Goal: Information Seeking & Learning: Learn about a topic

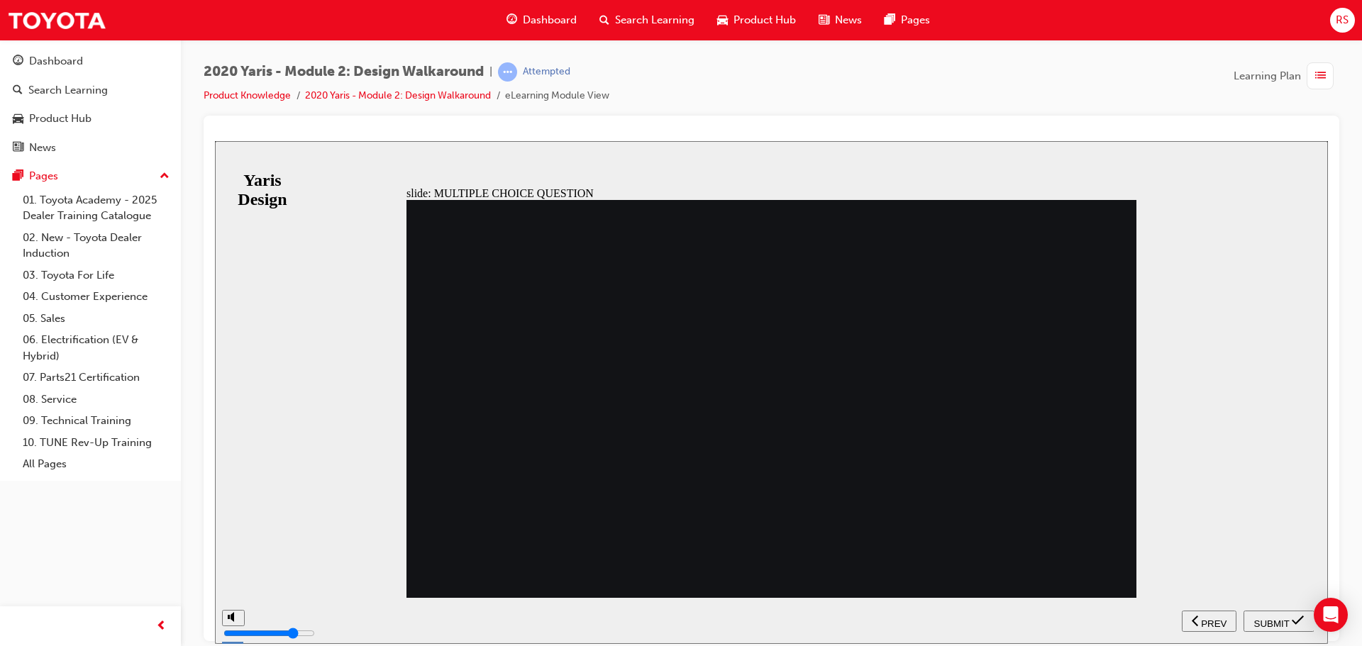
radio input "false"
radio input "true"
click at [1279, 621] on span "SUBMIT" at bounding box center [1271, 623] width 35 height 11
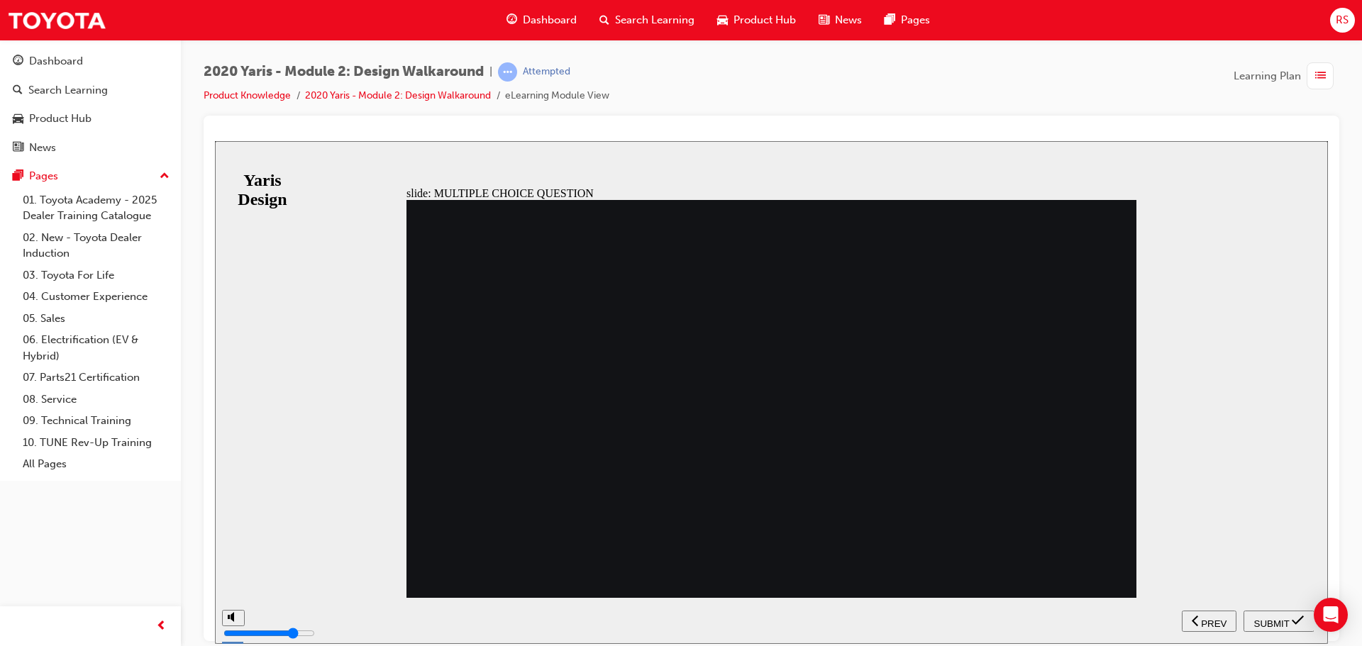
radio input "true"
click at [1268, 619] on span "SUBMIT" at bounding box center [1271, 623] width 35 height 11
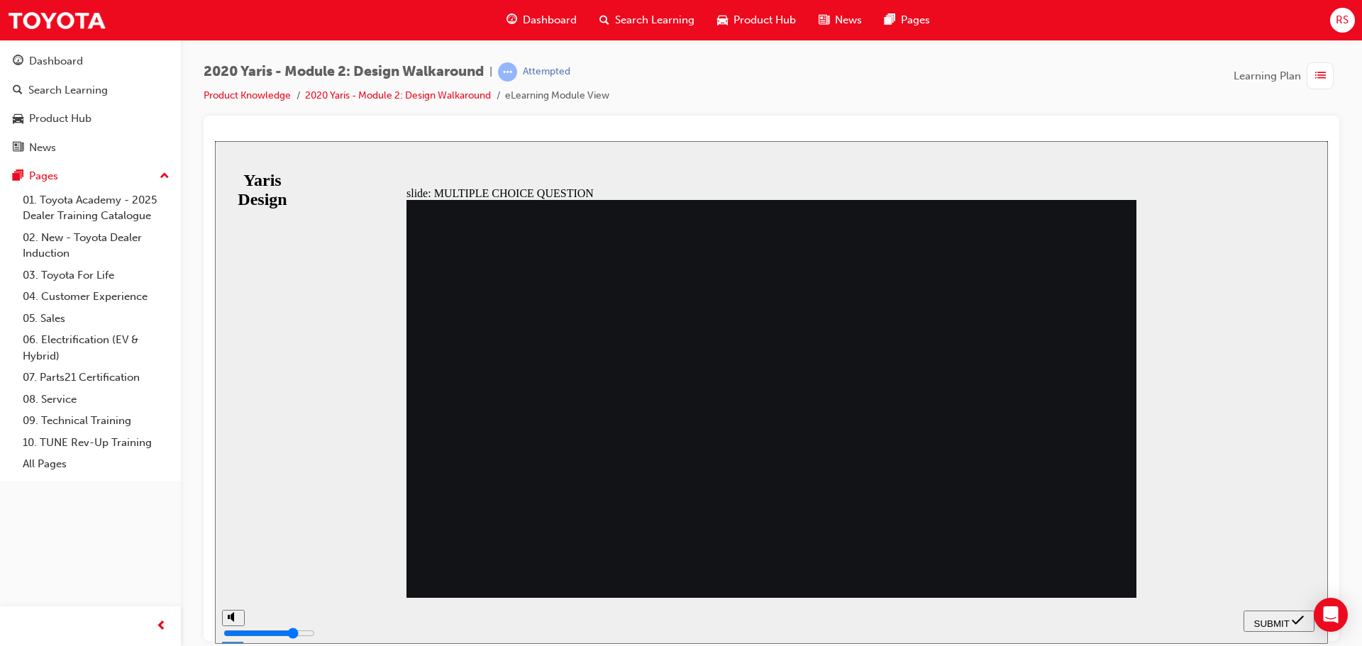
click at [1280, 624] on span "SUBMIT" at bounding box center [1271, 623] width 35 height 11
radio input "false"
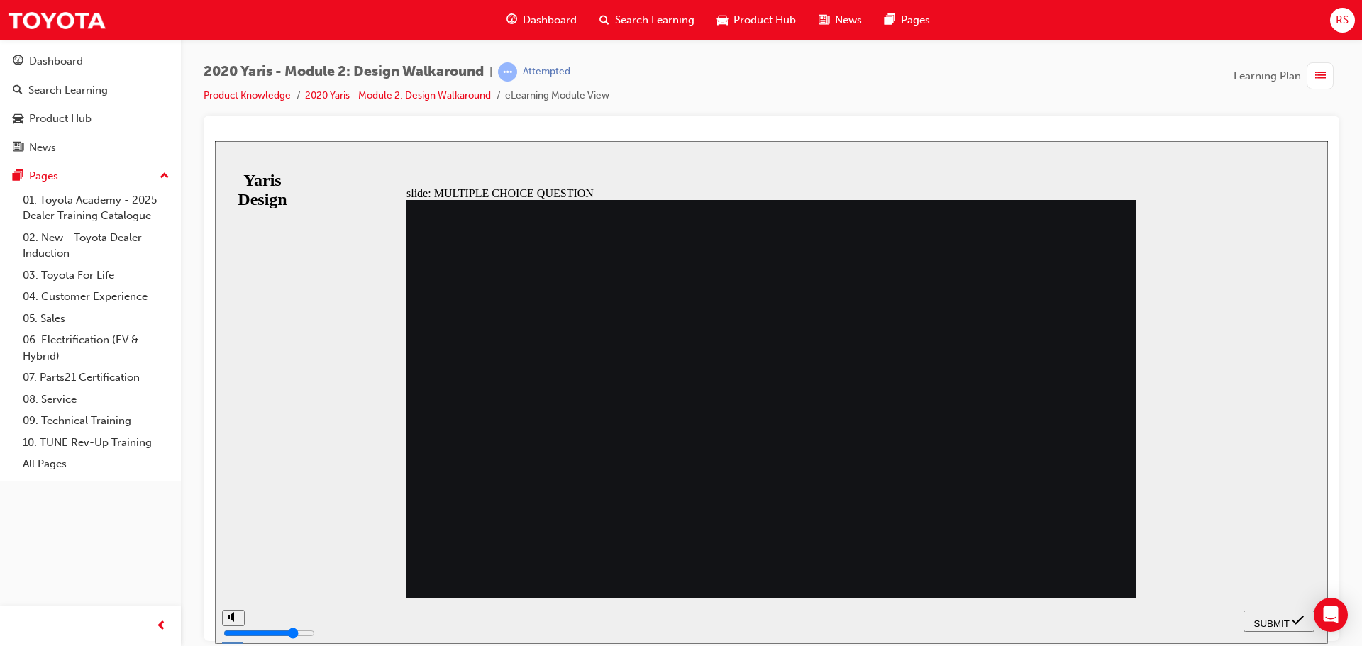
radio input "true"
click at [1261, 618] on span "SUBMIT" at bounding box center [1271, 623] width 35 height 11
radio input "true"
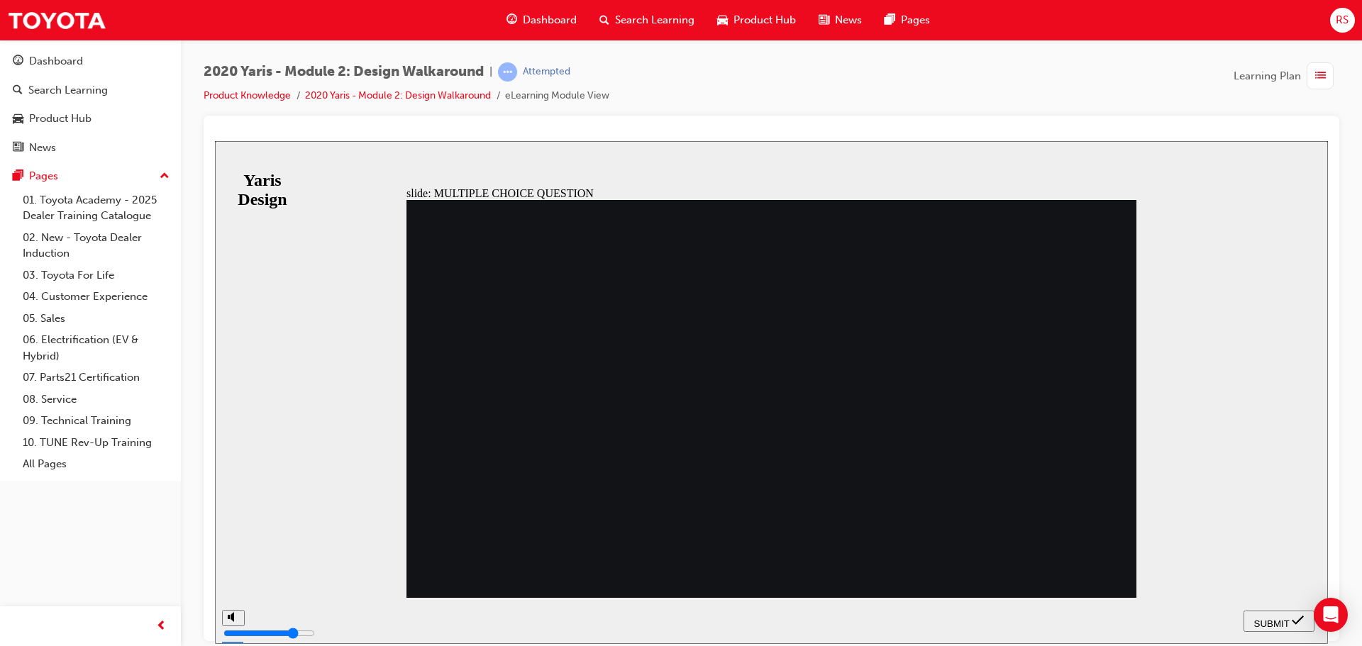
click at [1275, 619] on span "SUBMIT" at bounding box center [1271, 623] width 35 height 11
click at [1280, 611] on button "SUBMIT" at bounding box center [1278, 620] width 71 height 21
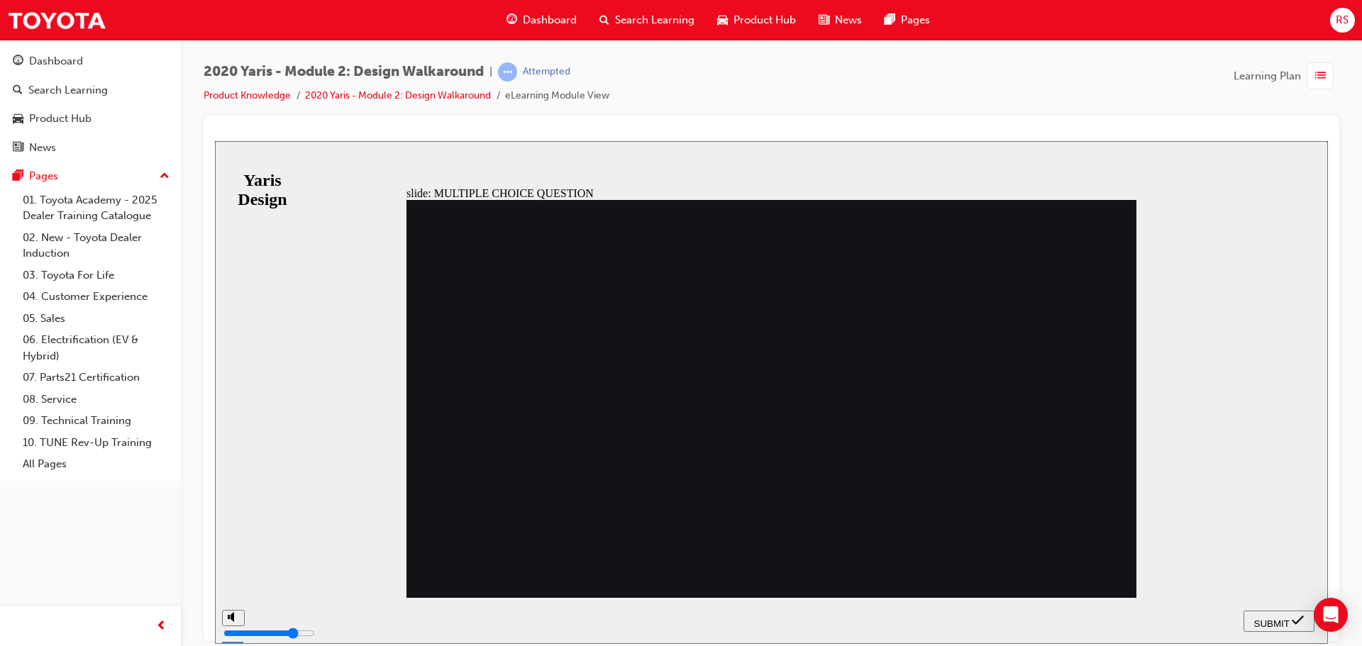
radio input "false"
radio input "true"
click at [1270, 623] on span "SUBMIT" at bounding box center [1271, 623] width 35 height 11
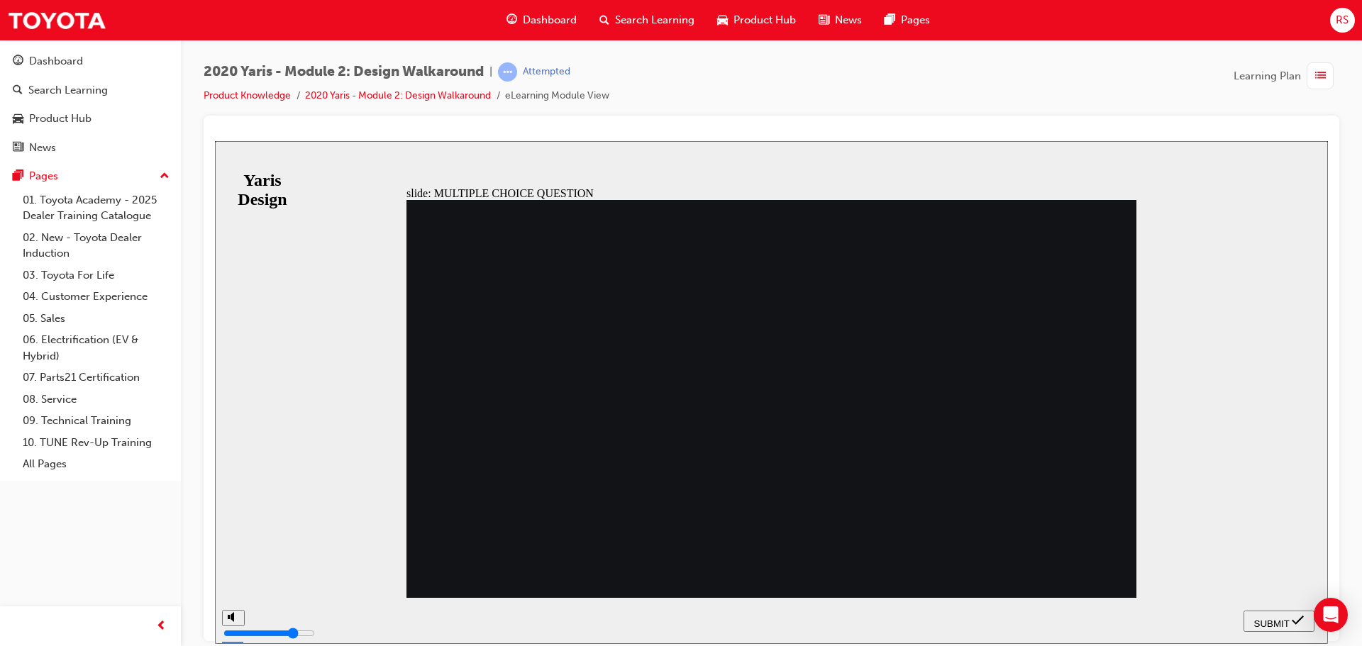
radio input "true"
click at [1268, 622] on span "SUBMIT" at bounding box center [1271, 623] width 35 height 11
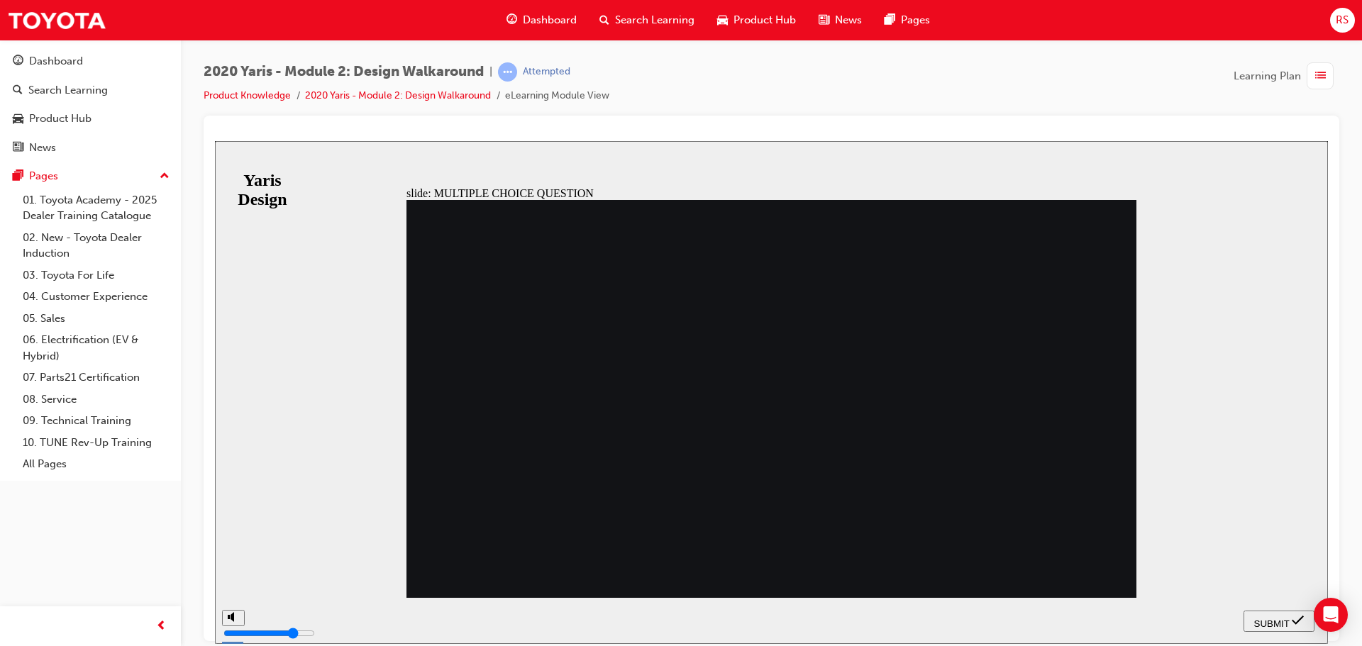
radio input "true"
click at [1266, 618] on span "SUBMIT" at bounding box center [1271, 623] width 35 height 11
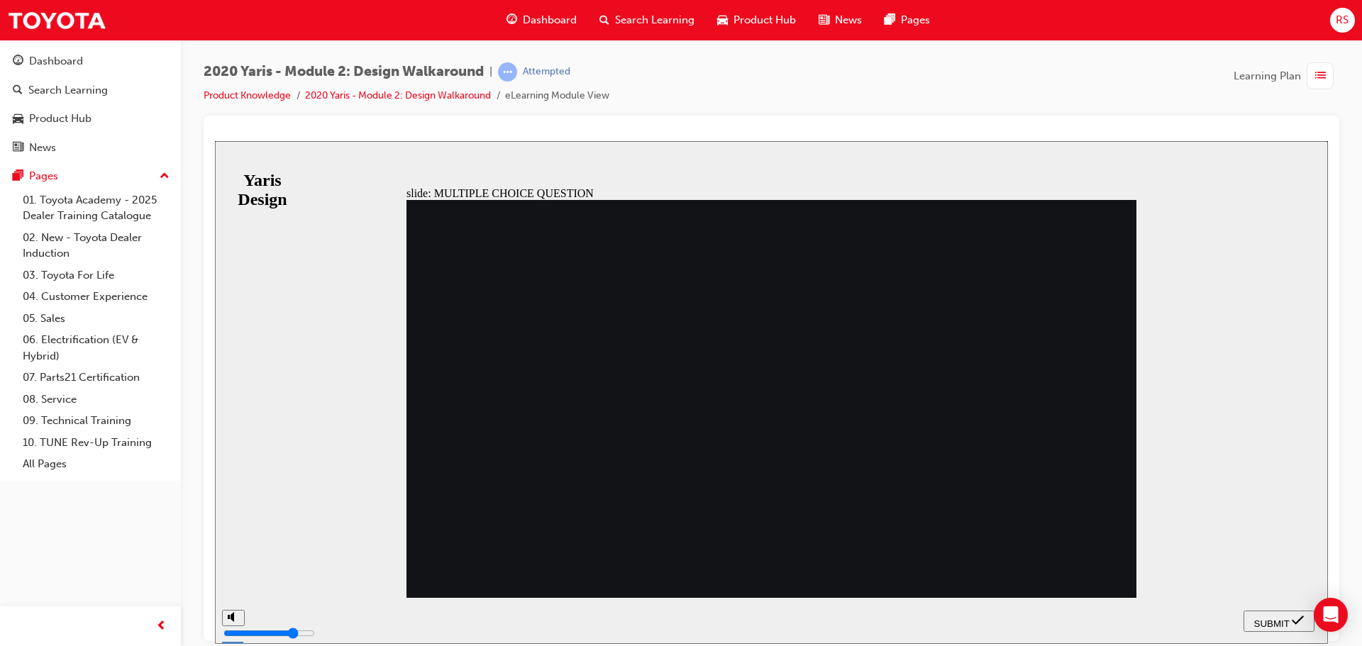
click at [1270, 618] on span "SUBMIT" at bounding box center [1271, 623] width 35 height 11
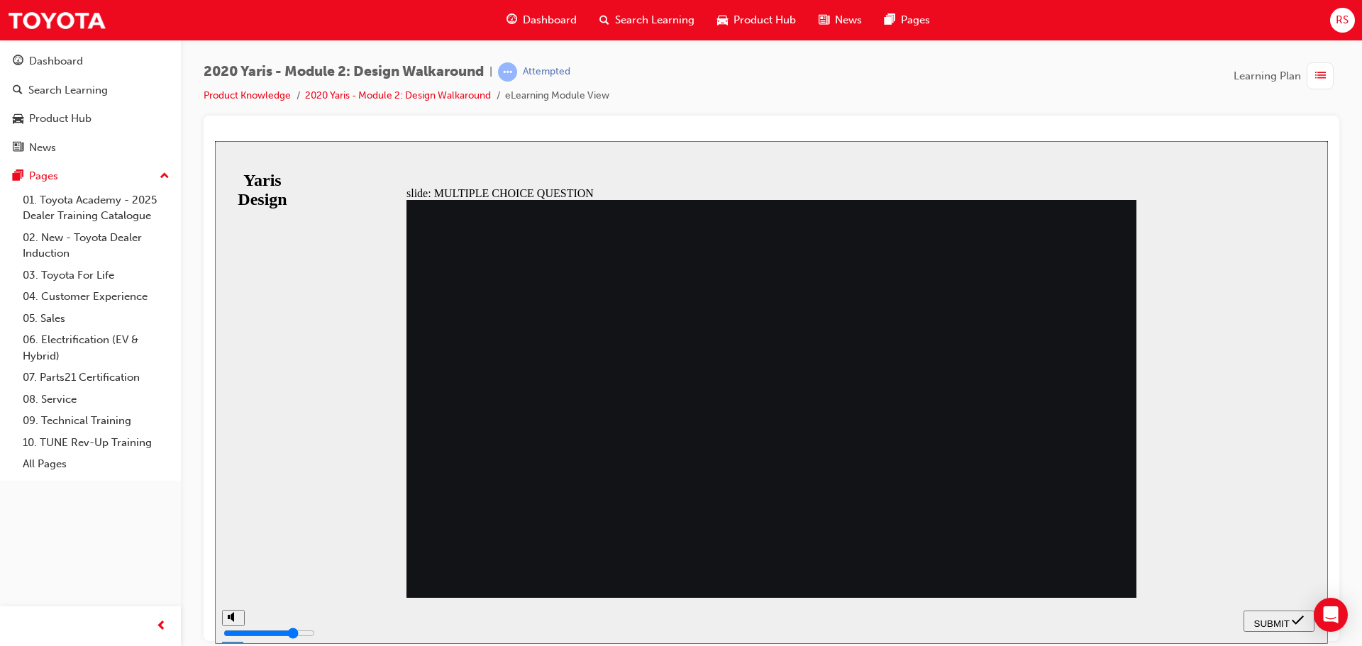
radio input "false"
radio input "true"
click at [1269, 618] on span "SUBMIT" at bounding box center [1271, 623] width 35 height 11
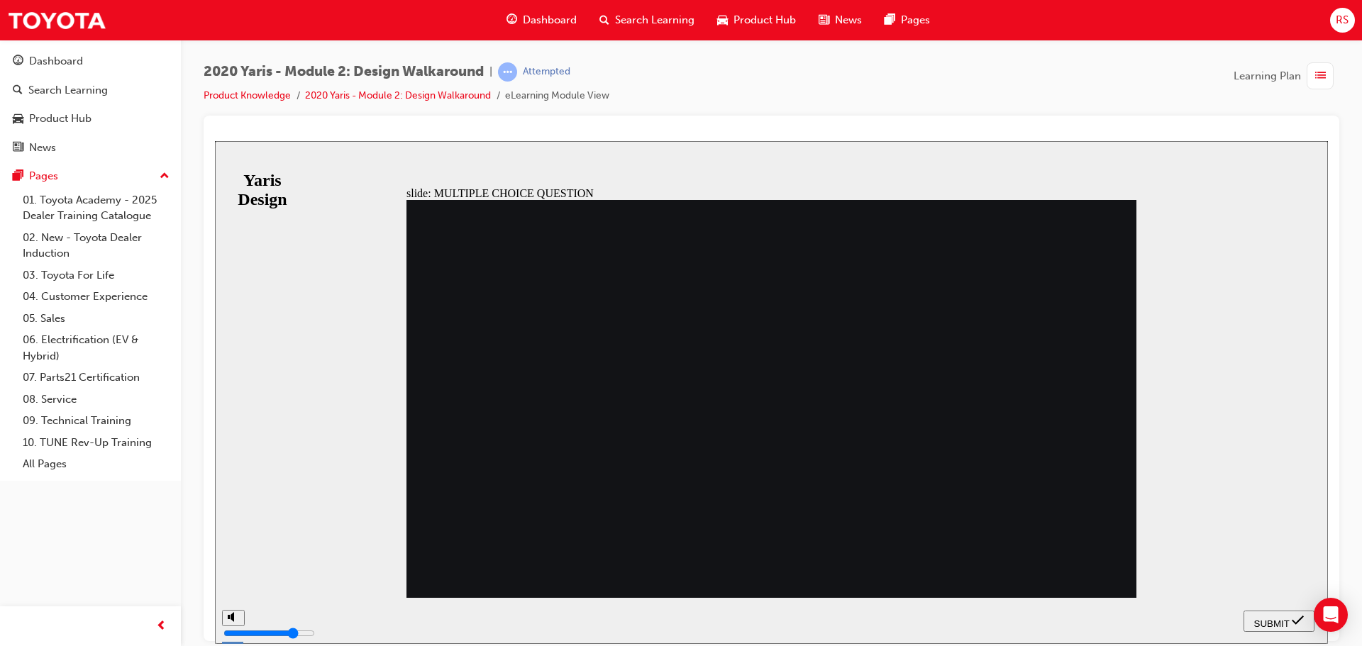
click at [1280, 619] on span "SUBMIT" at bounding box center [1271, 623] width 35 height 11
drag, startPoint x: 462, startPoint y: 454, endPoint x: 485, endPoint y: 457, distance: 23.6
radio input "false"
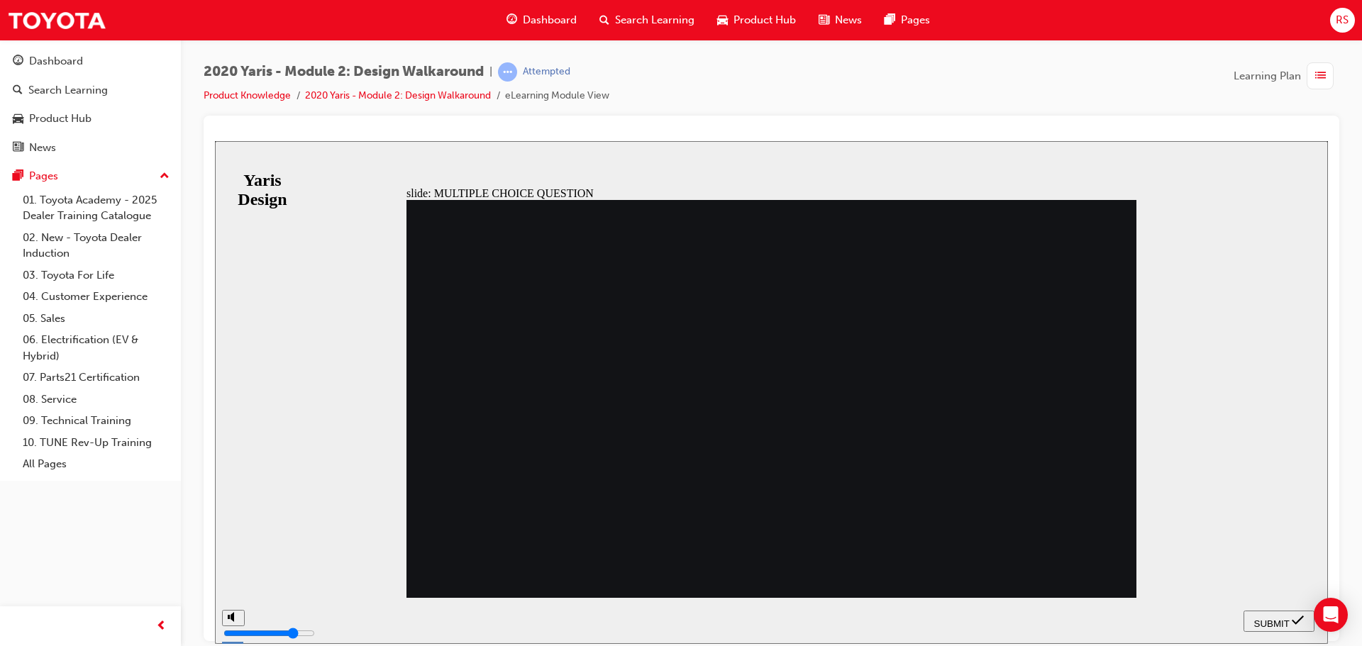
radio input "true"
click at [1265, 618] on span "SUBMIT" at bounding box center [1271, 623] width 35 height 11
radio input "true"
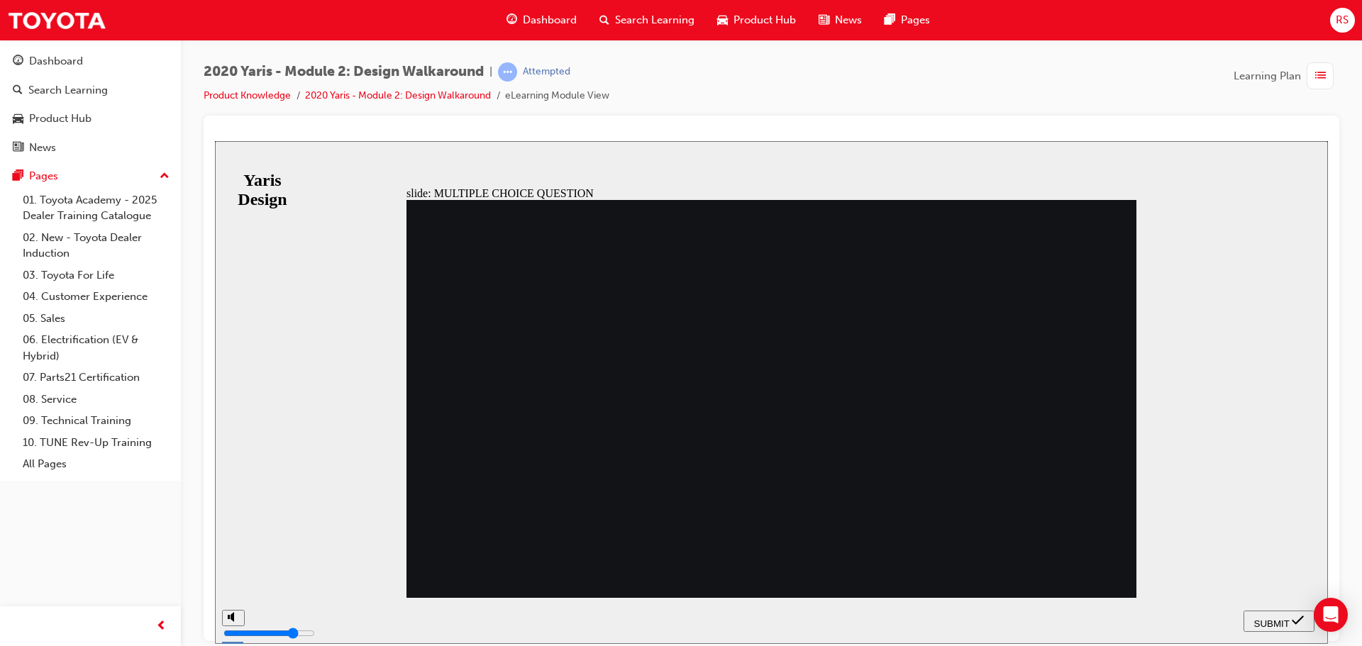
click at [1285, 618] on span "SUBMIT" at bounding box center [1271, 623] width 35 height 11
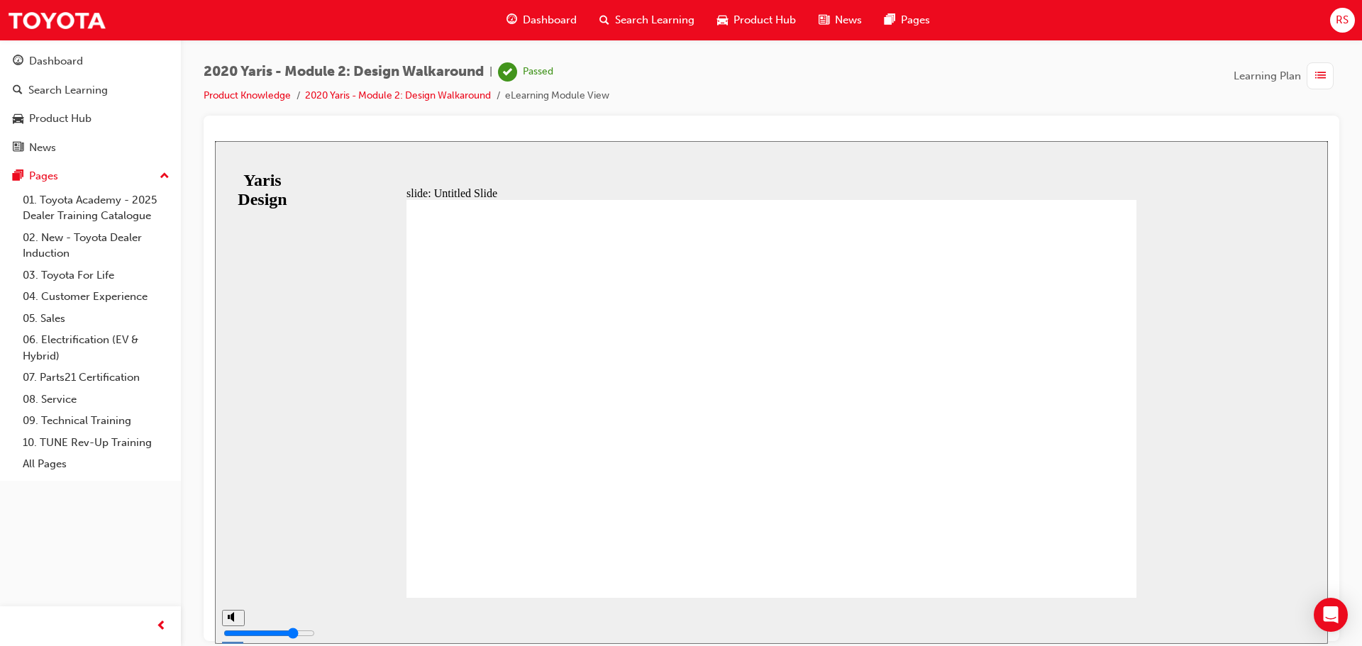
click at [543, 18] on span "Dashboard" at bounding box center [550, 20] width 54 height 16
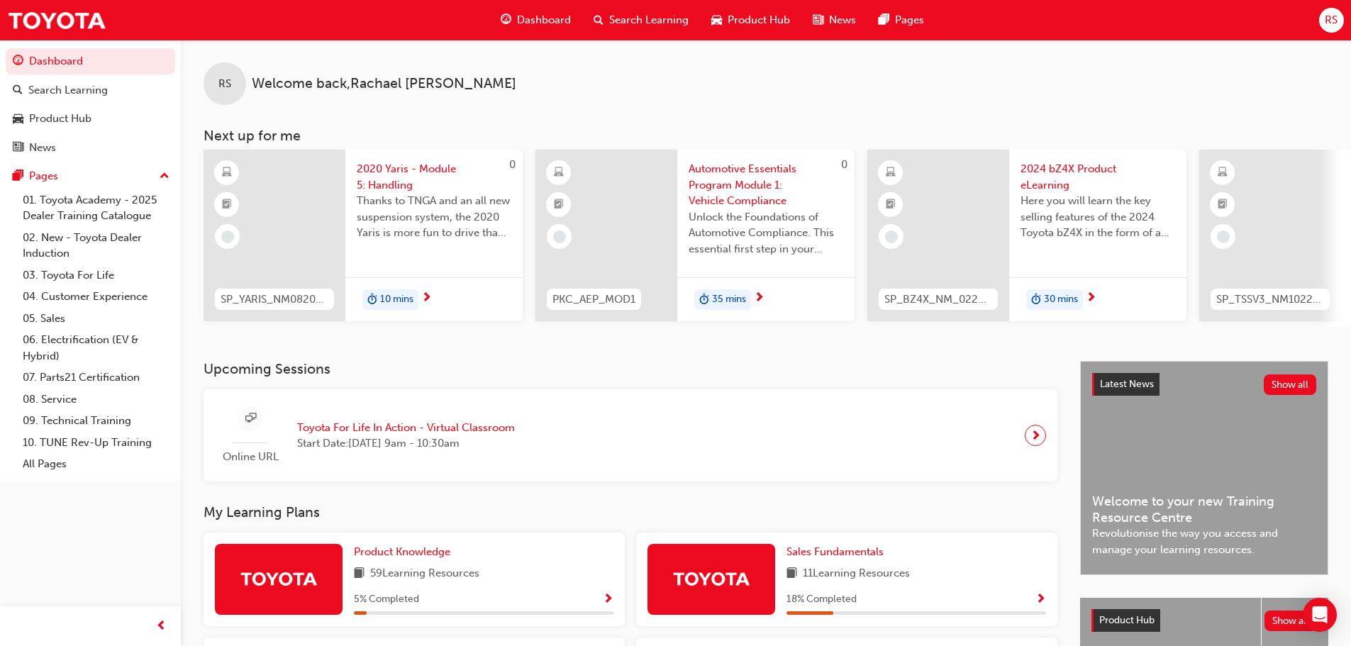
click at [551, 19] on span "Dashboard" at bounding box center [544, 20] width 54 height 16
click at [626, 16] on span "Search Learning" at bounding box center [648, 20] width 79 height 16
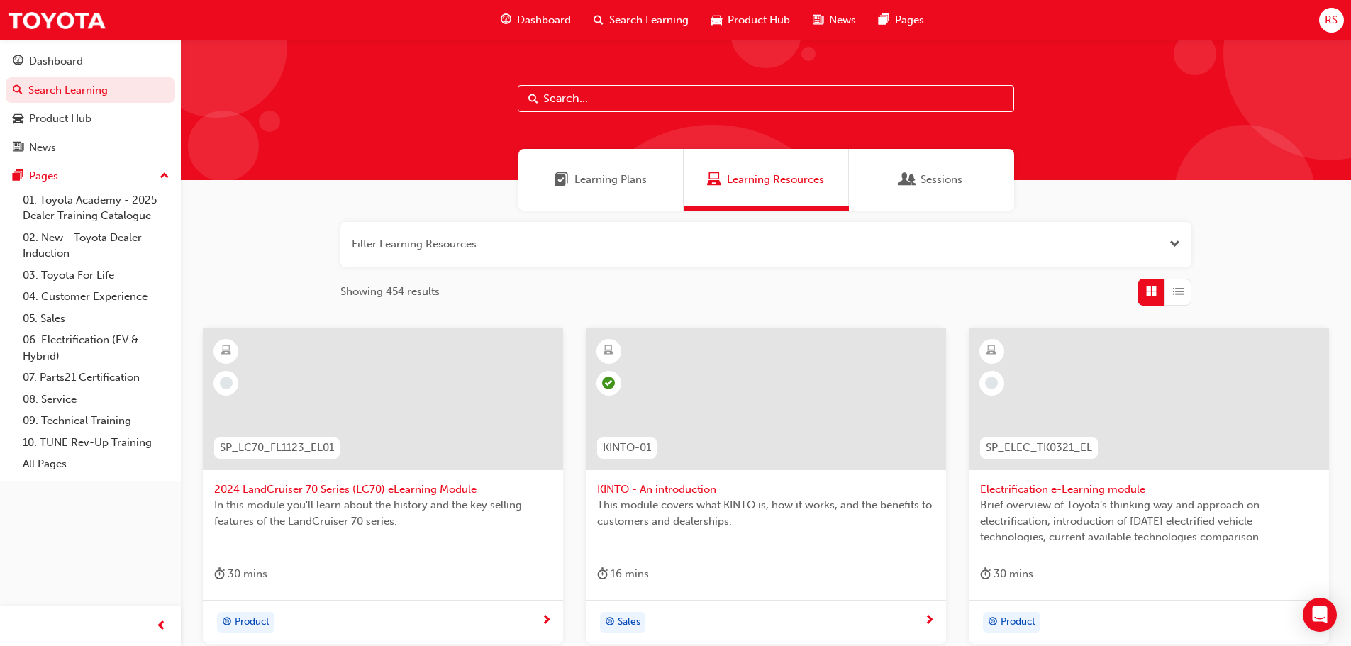
click at [538, 16] on span "Dashboard" at bounding box center [544, 20] width 54 height 16
